Goal: Task Accomplishment & Management: Manage account settings

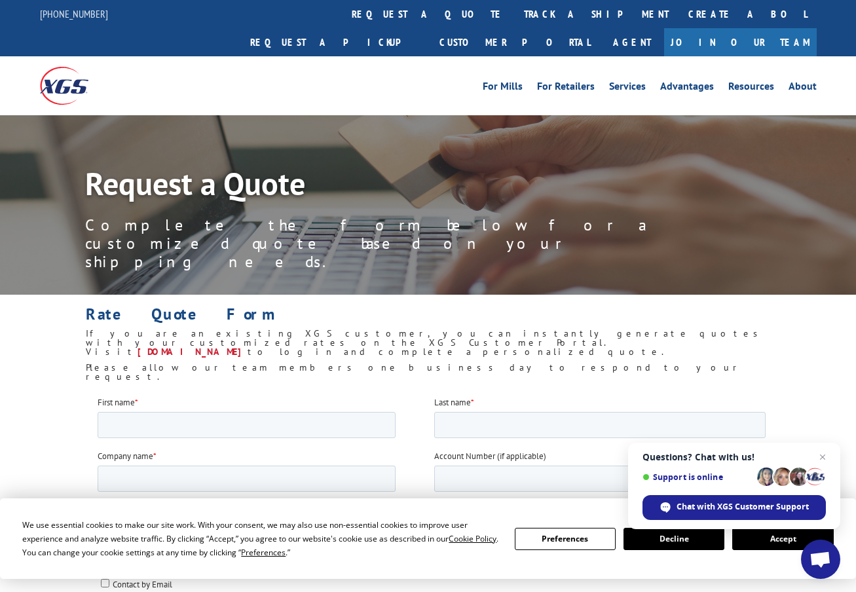
click at [563, 540] on button "Preferences" at bounding box center [565, 539] width 101 height 22
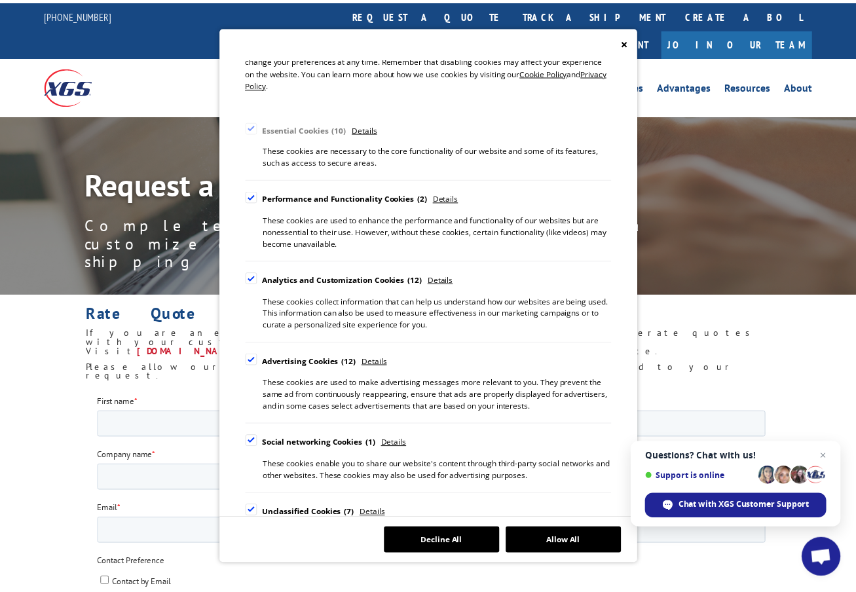
scroll to position [112, 0]
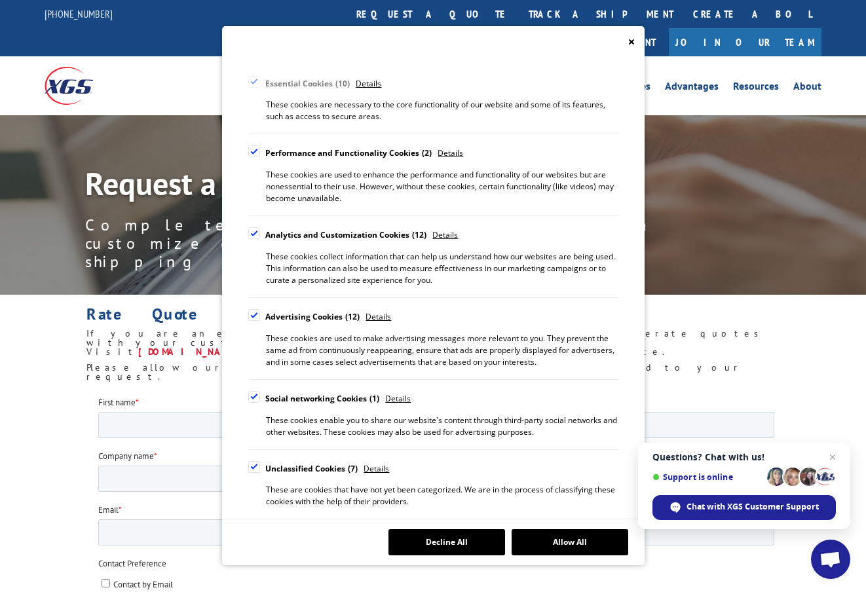
click at [256, 312] on div "Cookie Consent Preferences" at bounding box center [254, 315] width 12 height 12
click at [0, 0] on input "Advertising Cookies 12" at bounding box center [0, 0] width 0 height 0
click at [257, 396] on div "Cookie Consent Preferences" at bounding box center [254, 397] width 12 height 12
click at [0, 0] on input "Social networking Cookies 1" at bounding box center [0, 0] width 0 height 0
click at [255, 464] on div "Cookie Consent Preferences" at bounding box center [254, 467] width 12 height 12
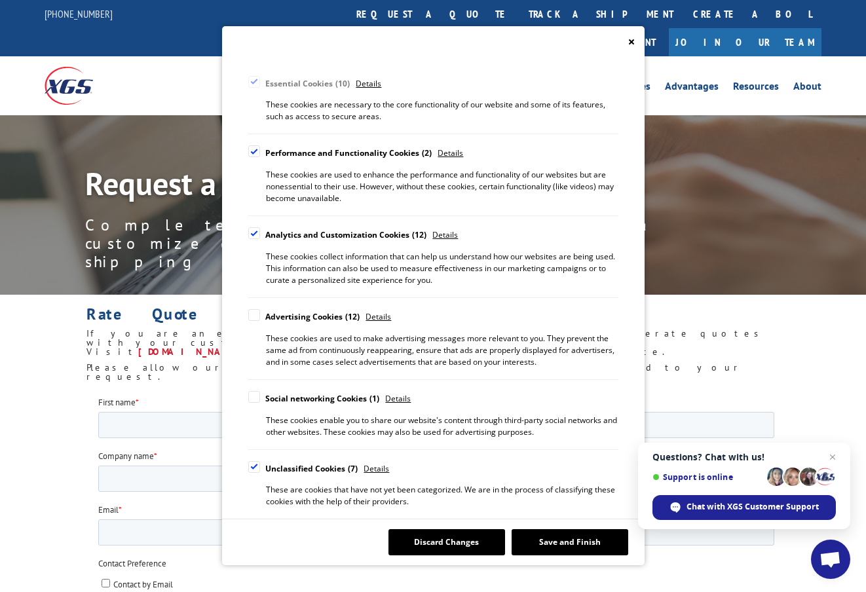
click at [0, 0] on input "Unclassified Cookies 7" at bounding box center [0, 0] width 0 height 0
click at [251, 233] on div "Cookie Consent Preferences" at bounding box center [254, 233] width 12 height 12
click at [0, 0] on input "Analytics and Customization Cookies 12" at bounding box center [0, 0] width 0 height 0
click at [550, 537] on button "Save and Finish" at bounding box center [569, 542] width 117 height 26
